Goal: Transaction & Acquisition: Purchase product/service

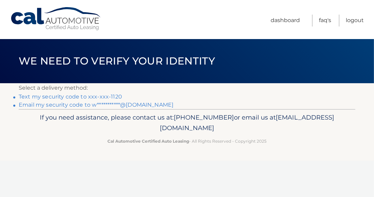
click at [67, 95] on link "Text my security code to xxx-xxx-1120" at bounding box center [70, 97] width 103 height 6
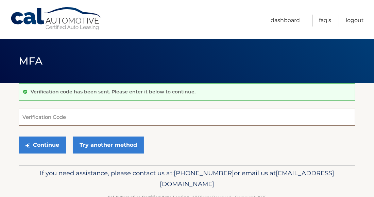
click at [39, 121] on input "Verification Code" at bounding box center [187, 117] width 337 height 17
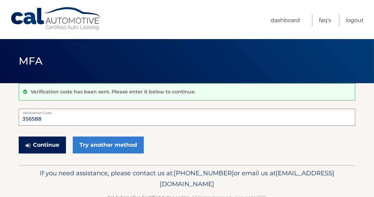
type input "356588"
click at [43, 140] on button "Continue" at bounding box center [42, 145] width 47 height 17
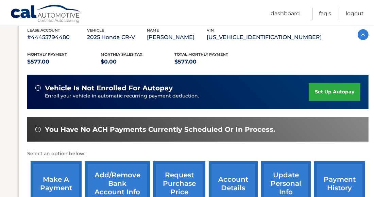
scroll to position [136, 0]
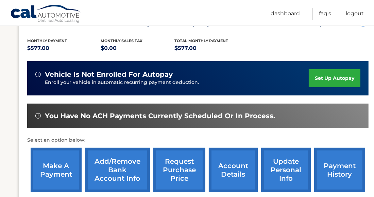
click at [45, 166] on link "make a payment" at bounding box center [56, 170] width 51 height 45
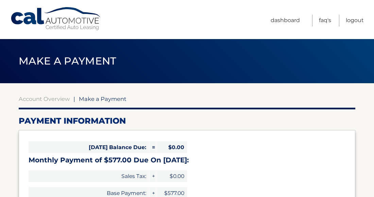
select select "MjRiZGRkZjktOGNhMC00NzNjLWJjNDktZjc0YmM4YjJjOWI0"
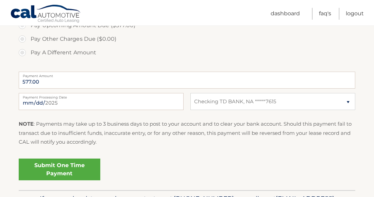
scroll to position [245, 0]
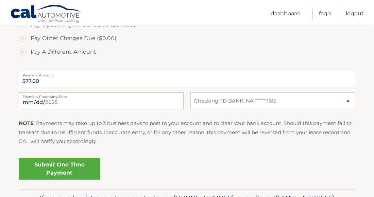
click at [48, 165] on link "Submit One Time Payment" at bounding box center [60, 169] width 82 height 22
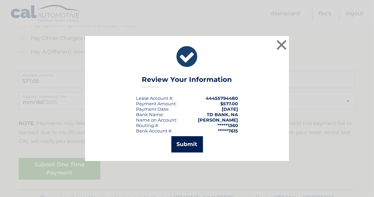
click at [186, 145] on button "Submit" at bounding box center [187, 144] width 32 height 16
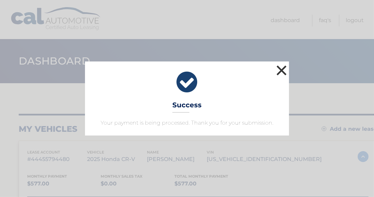
click at [279, 72] on button "×" at bounding box center [282, 71] width 14 height 14
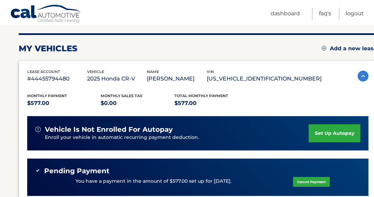
scroll to position [81, 0]
